Goal: Information Seeking & Learning: Learn about a topic

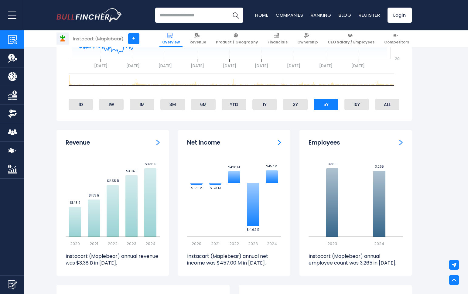
scroll to position [316, 0]
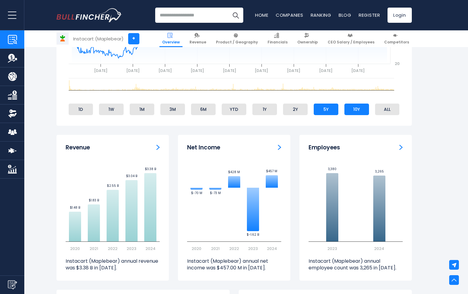
click at [362, 107] on li "10Y" at bounding box center [356, 110] width 25 height 12
click at [387, 108] on li "ALL" at bounding box center [387, 110] width 25 height 12
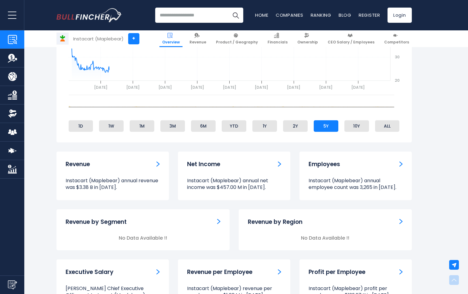
scroll to position [316, 0]
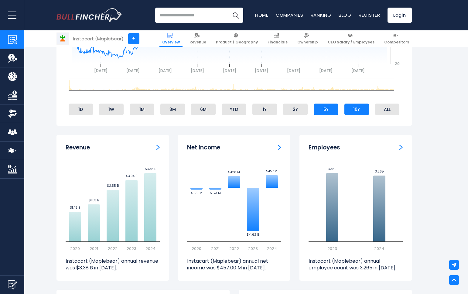
click at [359, 105] on li "10Y" at bounding box center [356, 110] width 25 height 12
click at [382, 107] on li "ALL" at bounding box center [387, 110] width 25 height 12
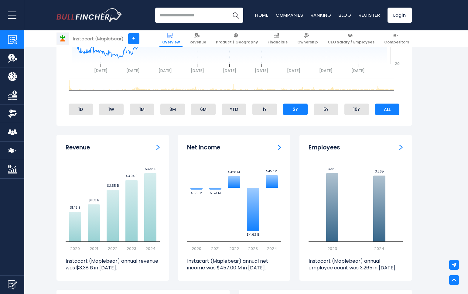
click at [296, 107] on li "2Y" at bounding box center [295, 110] width 25 height 12
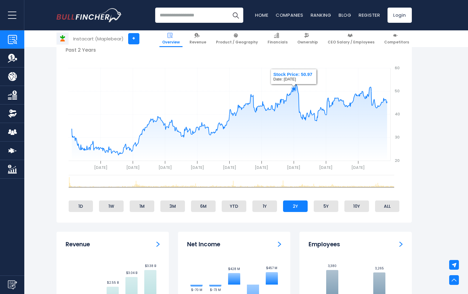
scroll to position [220, 0]
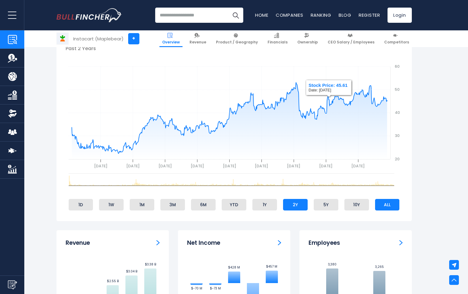
click at [387, 200] on li "ALL" at bounding box center [387, 205] width 25 height 12
click at [362, 201] on li "10Y" at bounding box center [356, 205] width 25 height 12
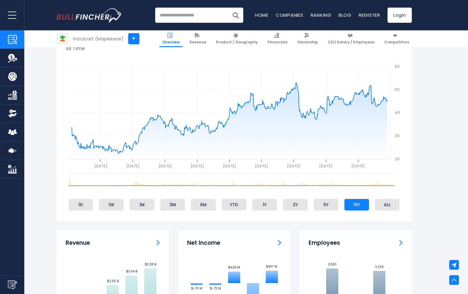
click at [312, 203] on ul "1D 1W 1M 3M 6M YTD 1Y 2Y 5Y 10Y ALL" at bounding box center [234, 204] width 337 height 15
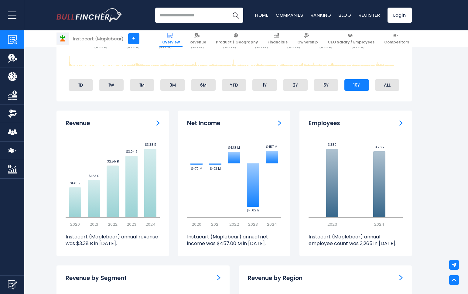
scroll to position [344, 0]
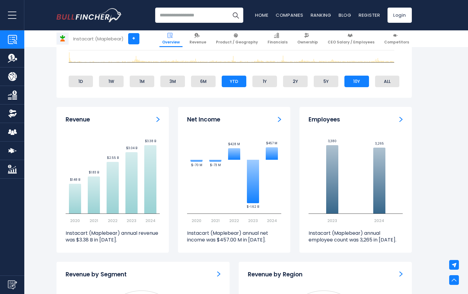
click at [237, 80] on li "YTD" at bounding box center [234, 82] width 25 height 12
click at [356, 82] on li "10Y" at bounding box center [356, 82] width 25 height 12
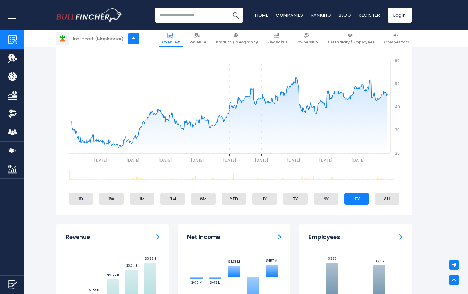
scroll to position [215, 0]
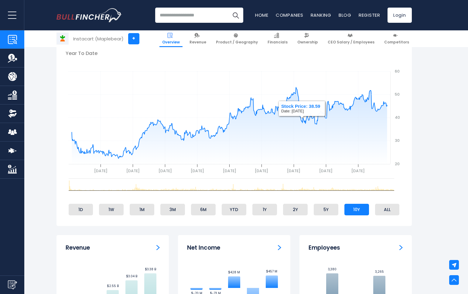
click at [270, 198] on div "Created with Highcharts 12.1.2 gh [DATE] [DATE] [DATE] [DATE] [DATE] [DATE] [DA…" at bounding box center [234, 137] width 337 height 160
click at [268, 202] on ul "1D 1W 1M 3M 6M YTD 1Y 2Y 5Y 10Y ALL" at bounding box center [234, 209] width 337 height 15
click at [361, 207] on li "10Y" at bounding box center [356, 210] width 25 height 12
click at [387, 207] on li "ALL" at bounding box center [387, 210] width 25 height 12
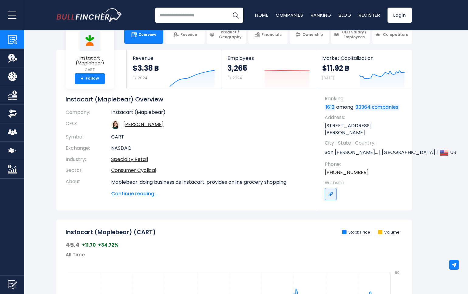
scroll to position [0, 0]
